Goal: Task Accomplishment & Management: Use online tool/utility

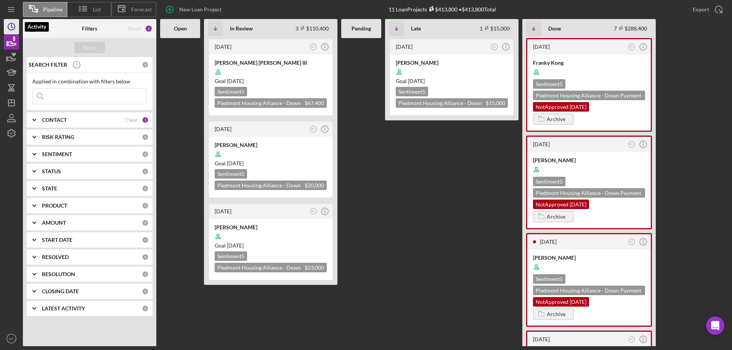
click at [13, 27] on icon "Icon/History" at bounding box center [11, 26] width 19 height 19
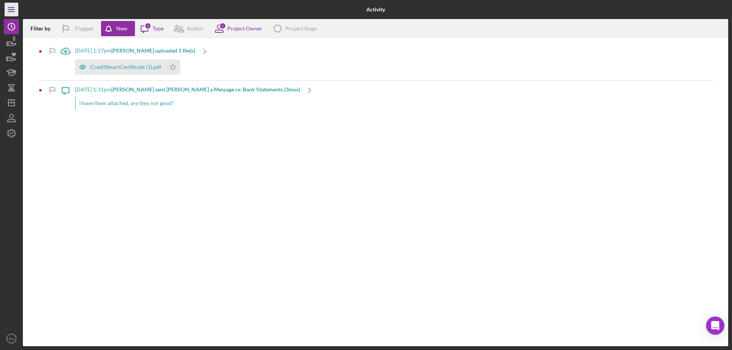
click at [11, 8] on icon "Icon/Menu" at bounding box center [11, 9] width 17 height 17
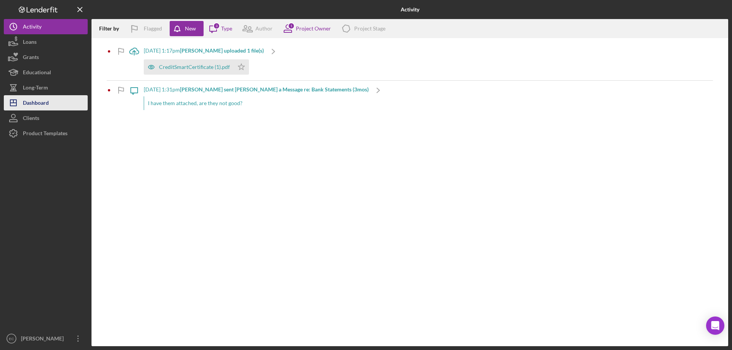
click at [29, 105] on div "Dashboard" at bounding box center [36, 103] width 26 height 17
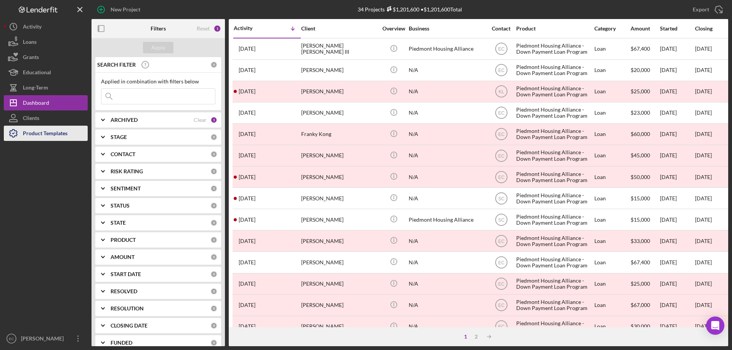
click at [30, 135] on div "Product Templates" at bounding box center [45, 134] width 45 height 17
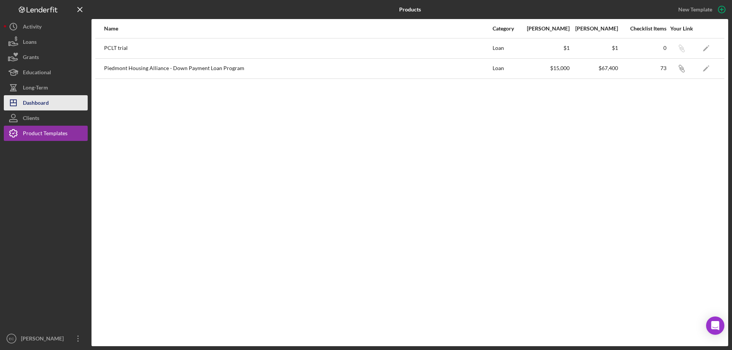
click at [35, 100] on div "Dashboard" at bounding box center [36, 103] width 26 height 17
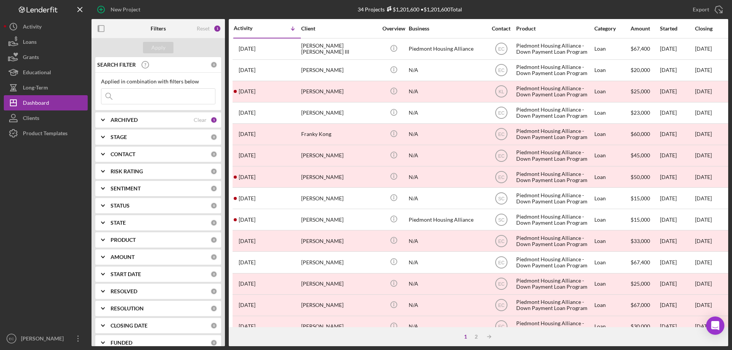
click at [33, 226] on div at bounding box center [46, 236] width 84 height 190
click at [30, 137] on div "Product Templates" at bounding box center [45, 134] width 45 height 17
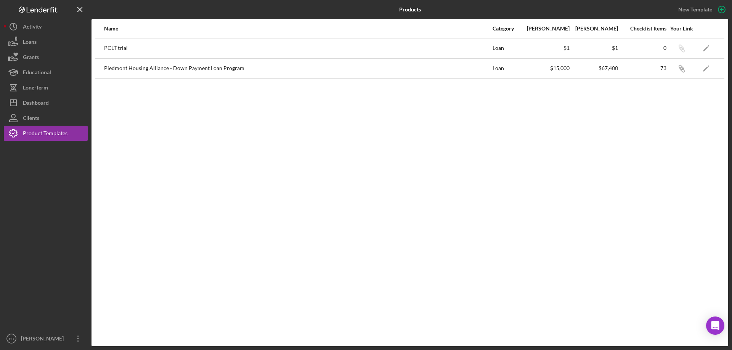
click at [229, 67] on div "Piedmont Housing Alliance - Down Payment Loan Program" at bounding box center [298, 68] width 388 height 19
click at [705, 48] on icon "Icon/Edit" at bounding box center [706, 48] width 17 height 17
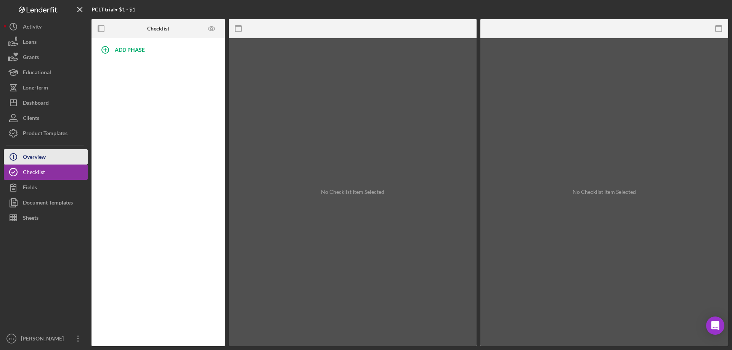
click at [25, 156] on div "Overview" at bounding box center [34, 157] width 23 height 17
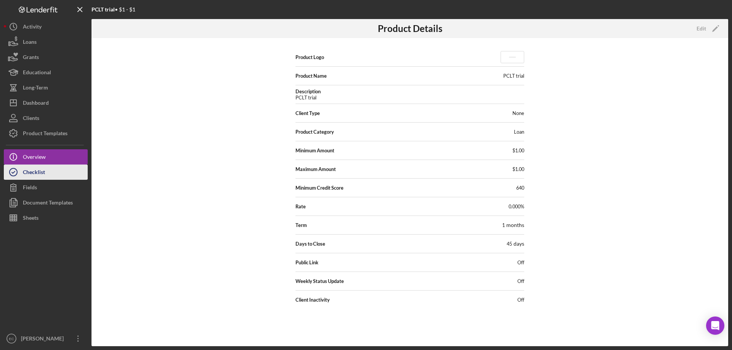
click at [28, 172] on div "Checklist" at bounding box center [34, 173] width 22 height 17
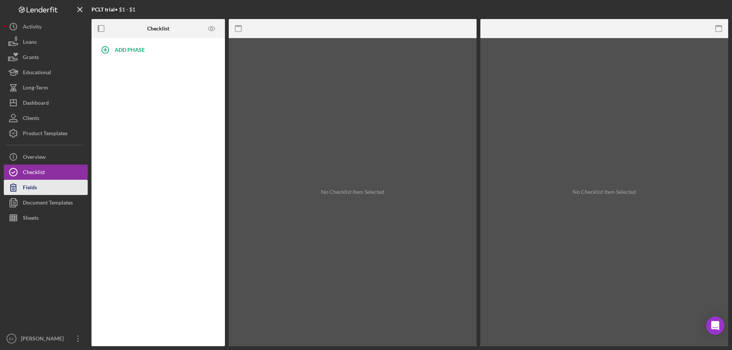
click at [30, 185] on div "Fields" at bounding box center [30, 188] width 14 height 17
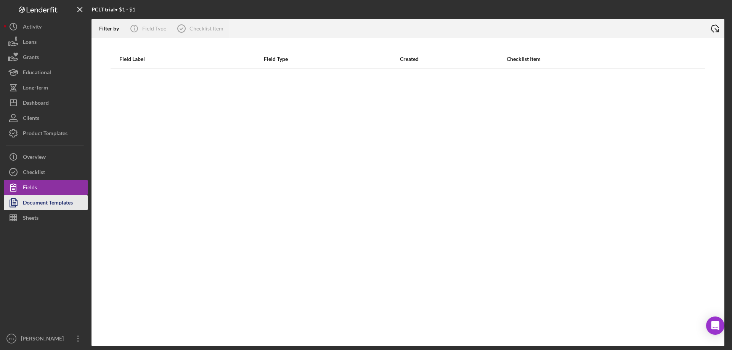
click at [31, 204] on div "Document Templates" at bounding box center [48, 203] width 50 height 17
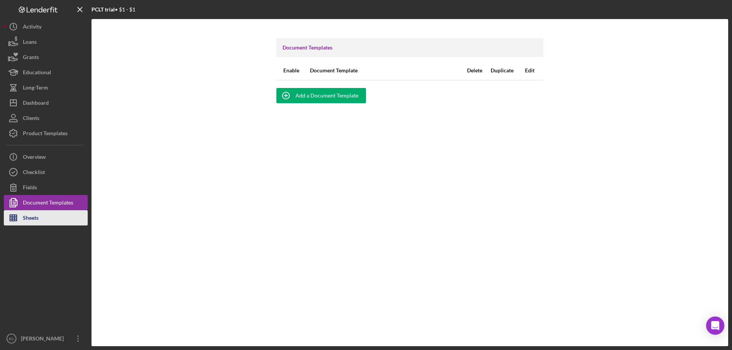
click at [33, 217] on div "Sheets" at bounding box center [31, 218] width 16 height 17
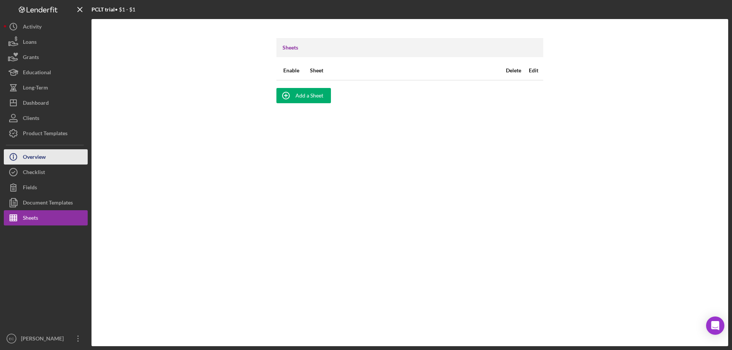
click at [31, 158] on div "Overview" at bounding box center [34, 157] width 23 height 17
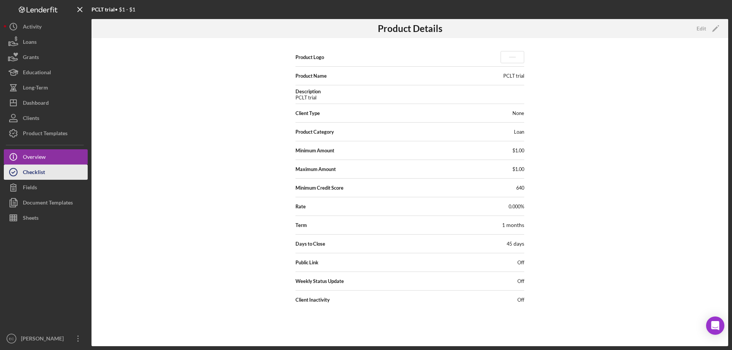
click at [26, 168] on div "Checklist" at bounding box center [34, 173] width 22 height 17
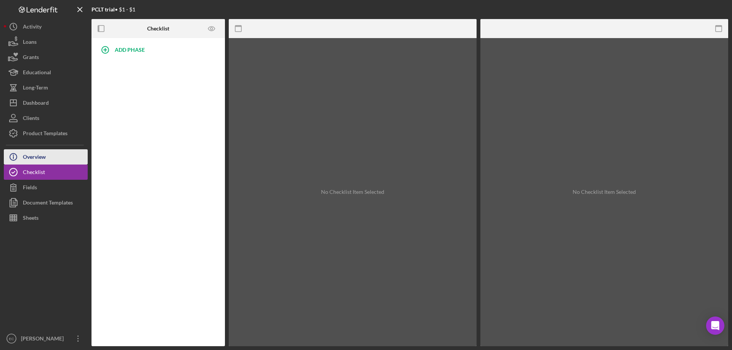
click at [38, 157] on div "Overview" at bounding box center [34, 157] width 23 height 17
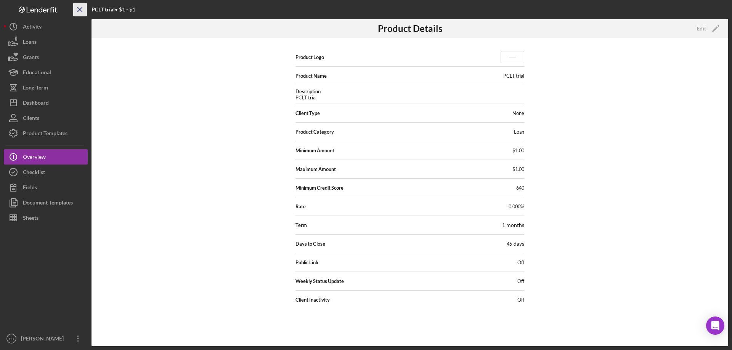
click at [77, 10] on icon "Icon/Menu Close" at bounding box center [80, 9] width 17 height 17
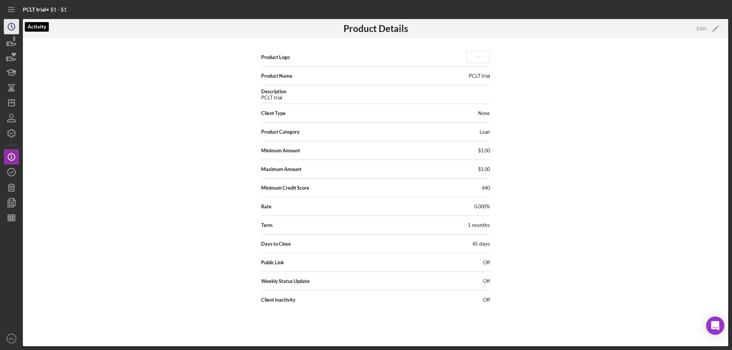
click at [13, 26] on icon "Icon/History" at bounding box center [11, 26] width 19 height 19
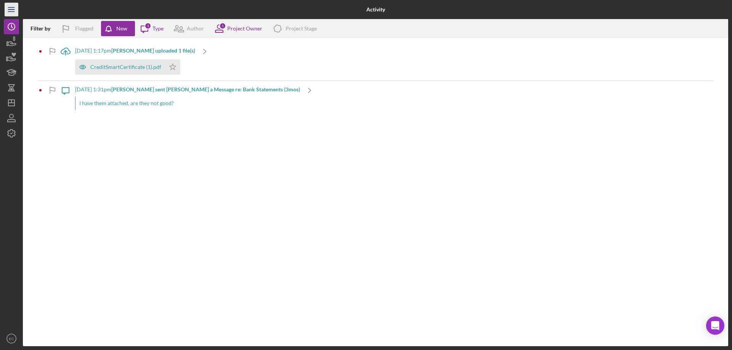
click at [12, 9] on icon "Icon/Menu" at bounding box center [11, 9] width 17 height 17
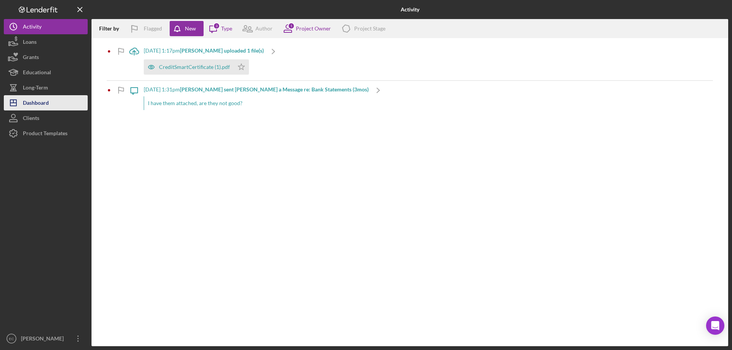
click at [43, 106] on div "Dashboard" at bounding box center [36, 103] width 26 height 17
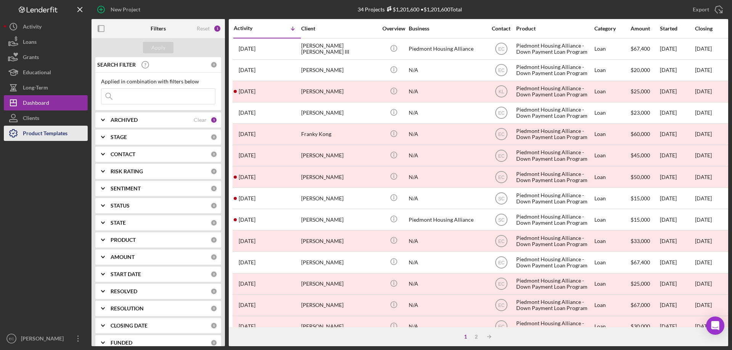
click at [44, 135] on div "Product Templates" at bounding box center [45, 134] width 45 height 17
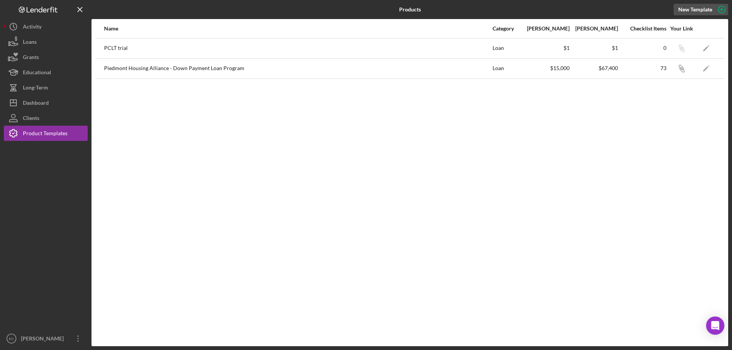
click at [720, 10] on icon "button" at bounding box center [721, 9] width 19 height 19
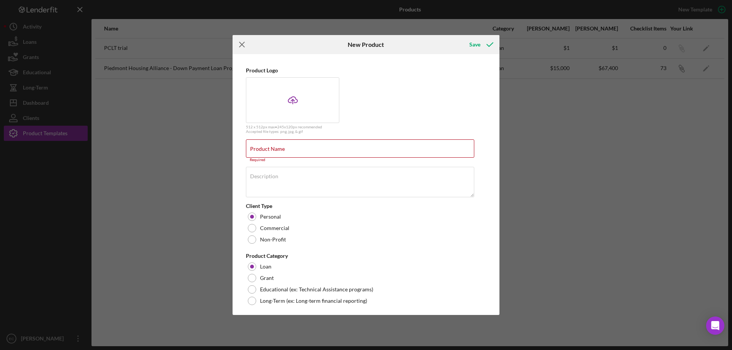
click at [241, 45] on icon "Icon/Menu Close" at bounding box center [242, 44] width 19 height 19
